Goal: Task Accomplishment & Management: Use online tool/utility

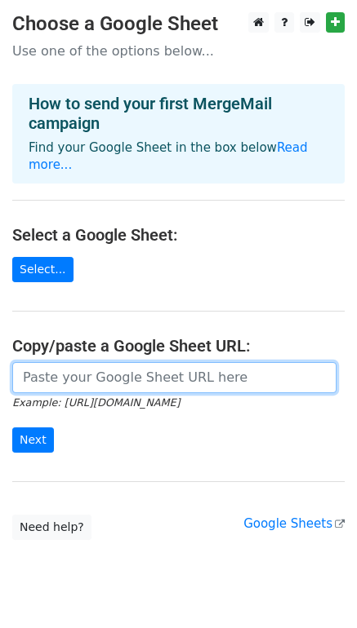
click at [72, 362] on input "url" at bounding box center [174, 377] width 324 height 31
click at [174, 362] on input "url" at bounding box center [174, 377] width 324 height 31
paste input "https://docs.google.com/spreadsheets/d/1sRqB8DIz9Fh3PAdKHmUlHc12BjYEc_BD6ZoB392…"
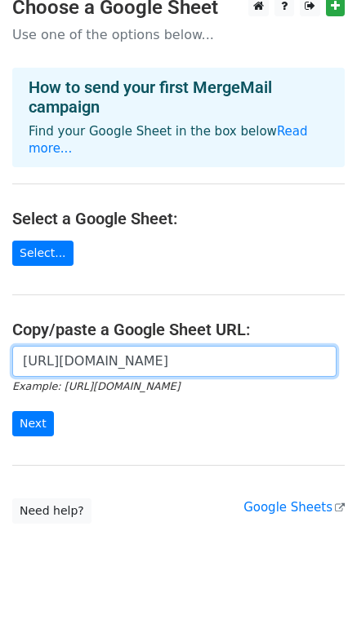
scroll to position [23, 0]
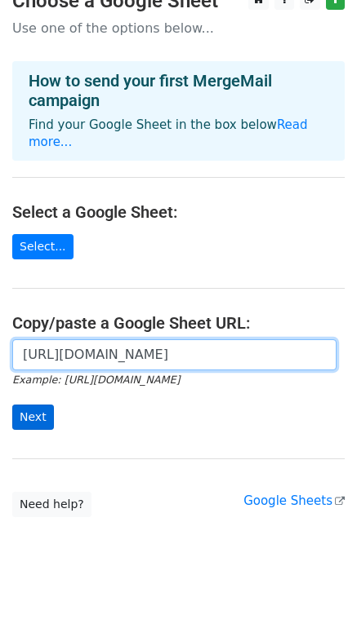
type input "https://docs.google.com/spreadsheets/d/1sRqB8DIz9Fh3PAdKHmUlHc12BjYEc_BD6ZoB392…"
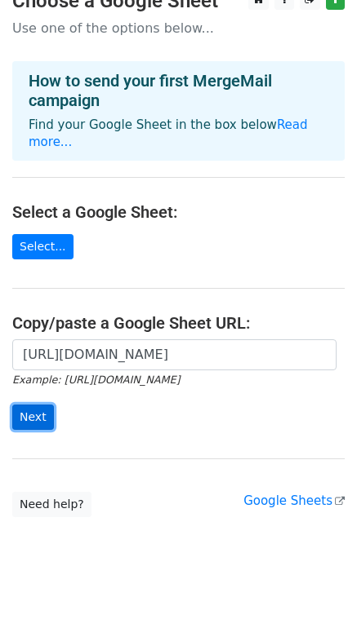
click at [39, 405] on input "Next" at bounding box center [33, 417] width 42 height 25
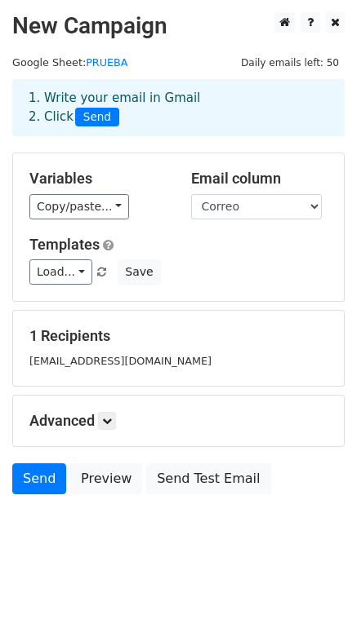
scroll to position [3, 0]
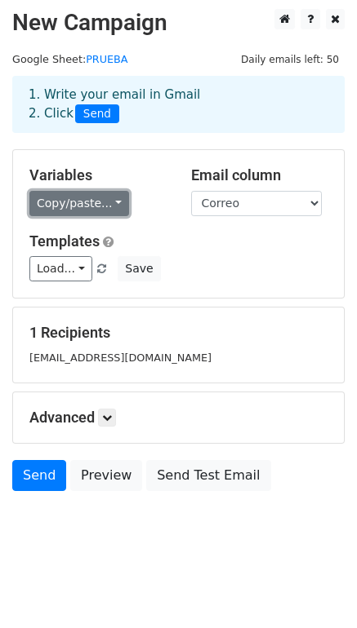
click at [95, 206] on link "Copy/paste..." at bounding box center [79, 203] width 100 height 25
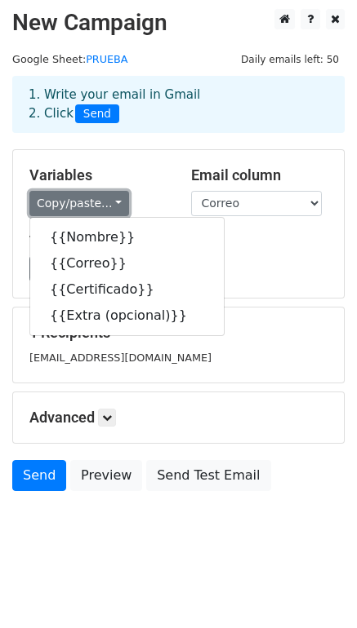
click at [95, 206] on link "Copy/paste..." at bounding box center [79, 203] width 100 height 25
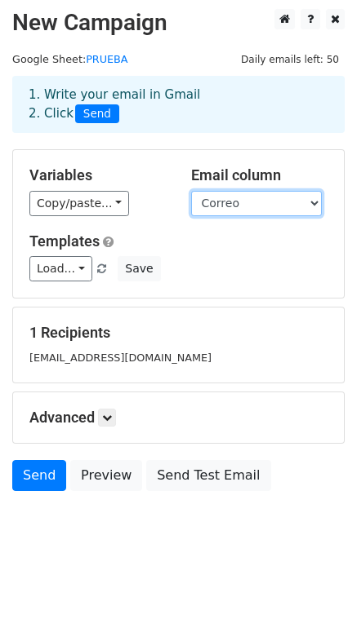
click at [245, 200] on select "Nombre Correo Certificado Extra (opcional)" at bounding box center [256, 203] width 131 height 25
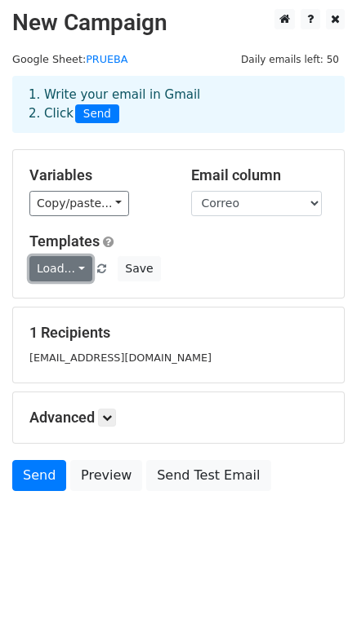
click at [75, 274] on link "Load..." at bounding box center [60, 268] width 63 height 25
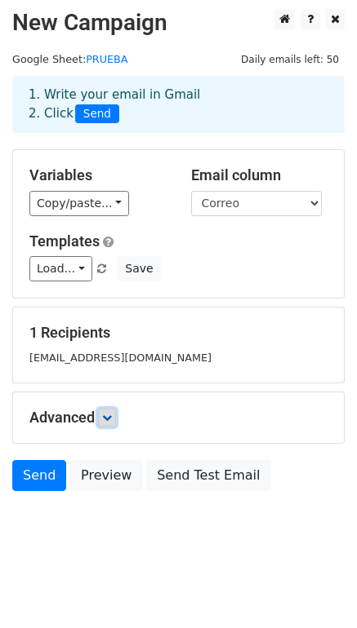
click at [113, 425] on link at bounding box center [107, 418] width 18 height 18
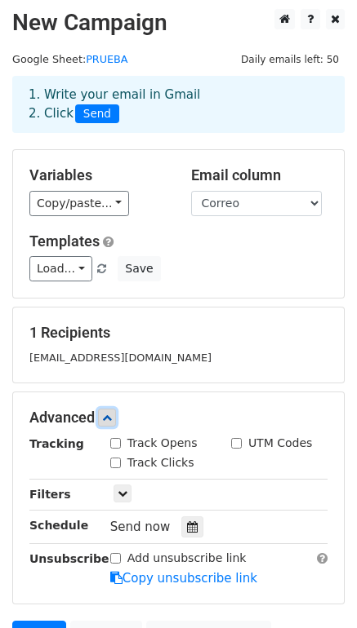
click at [110, 418] on icon at bounding box center [107, 418] width 10 height 10
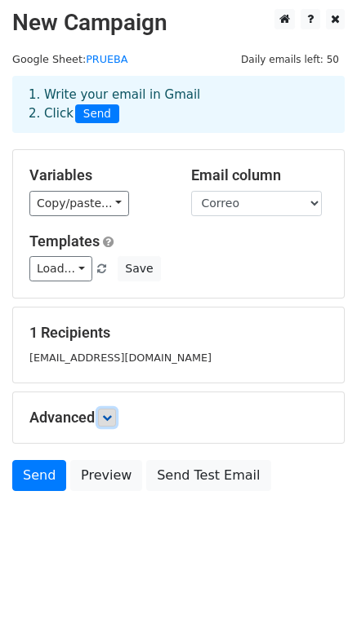
click at [108, 420] on icon at bounding box center [107, 418] width 10 height 10
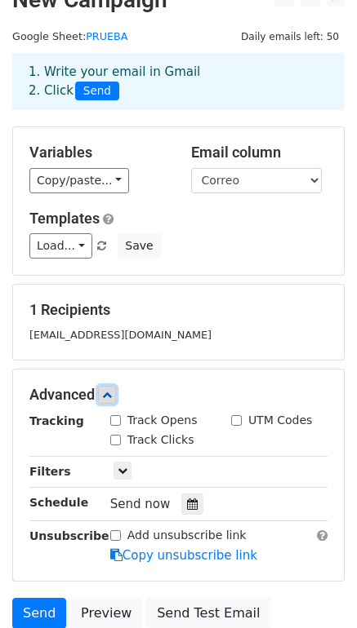
scroll to position [0, 0]
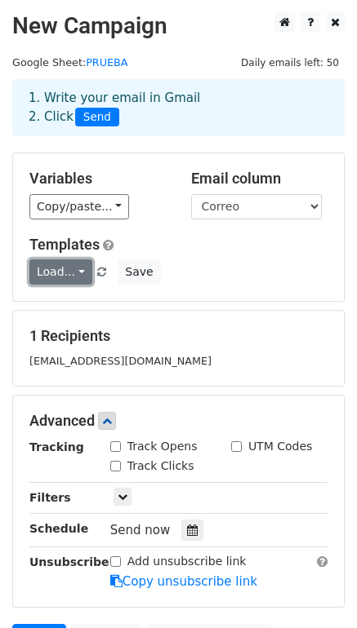
click at [70, 268] on link "Load..." at bounding box center [60, 272] width 63 height 25
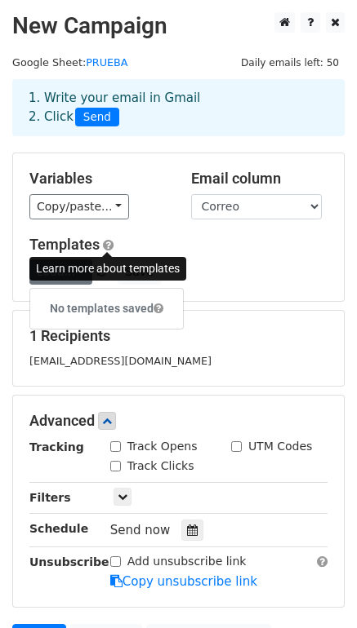
click at [108, 247] on span at bounding box center [108, 245] width 11 height 12
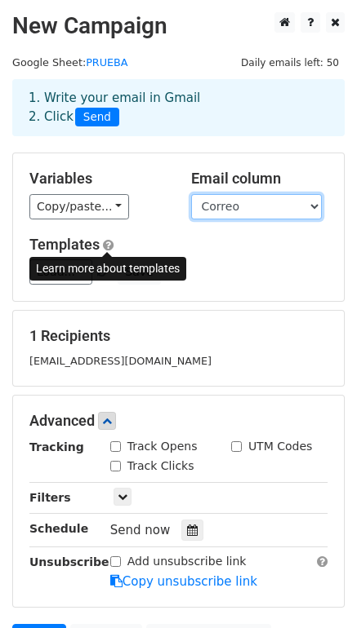
click at [234, 198] on select "Nombre Correo Certificado Extra (opcional)" at bounding box center [256, 206] width 131 height 25
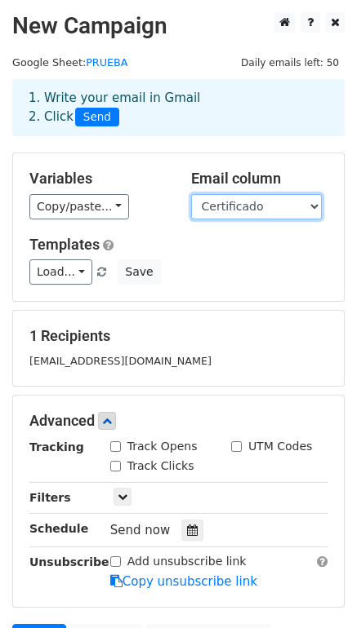
click at [191, 194] on select "Nombre Correo Certificado Extra (opcional)" at bounding box center [256, 206] width 131 height 25
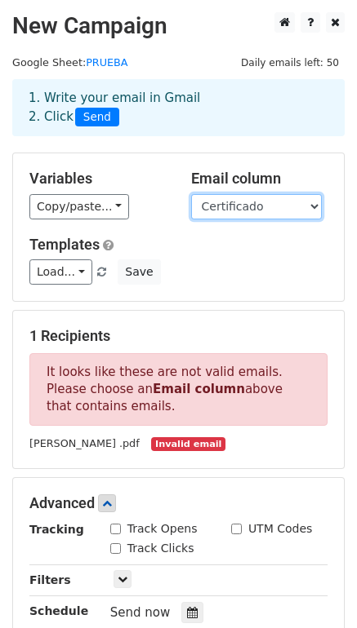
click at [246, 203] on select "Nombre Correo Certificado Extra (opcional)" at bounding box center [256, 206] width 131 height 25
select select "Correo"
click at [191, 194] on select "Nombre Correo Certificado Extra (opcional)" at bounding box center [256, 206] width 131 height 25
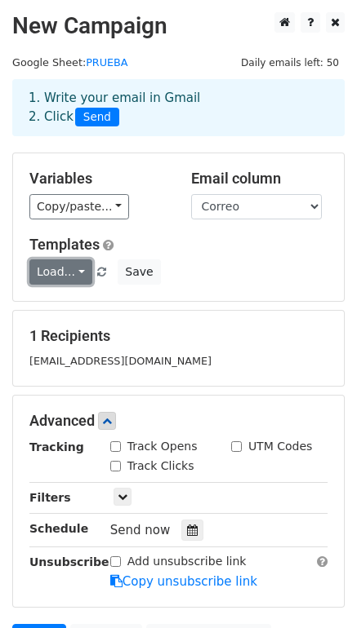
click at [74, 273] on link "Load..." at bounding box center [60, 272] width 63 height 25
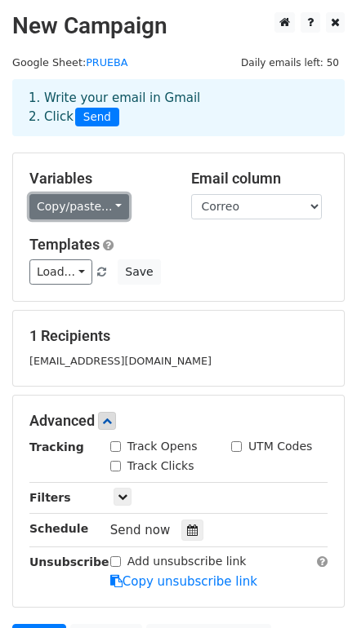
click at [100, 205] on link "Copy/paste..." at bounding box center [79, 206] width 100 height 25
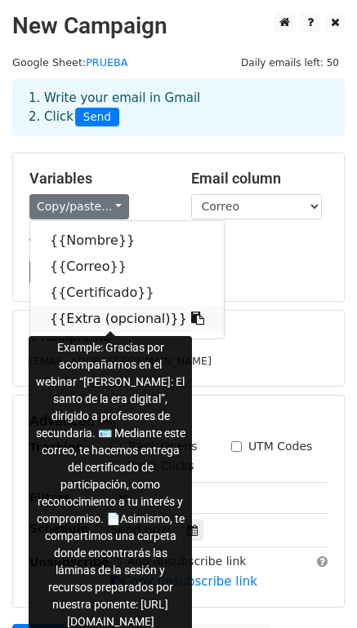
click at [111, 320] on link "{{Extra (opcional)}}" at bounding box center [126, 319] width 193 height 26
